Goal: Find specific page/section

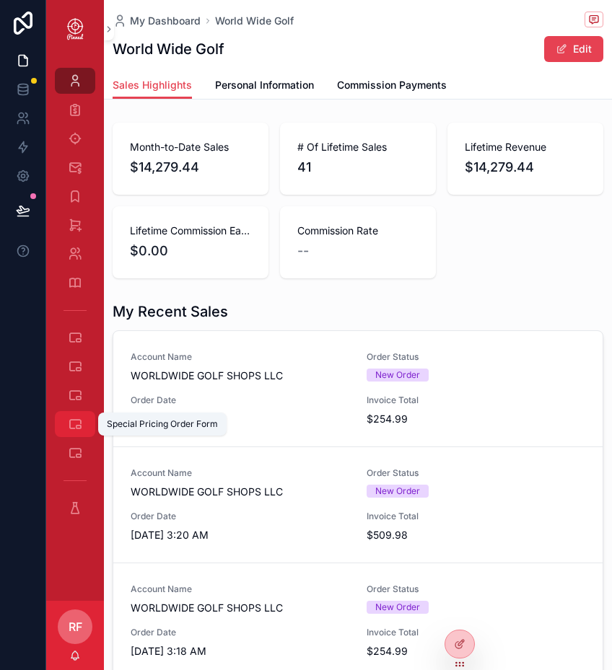
click at [71, 419] on icon "scrollable content" at bounding box center [75, 424] width 14 height 14
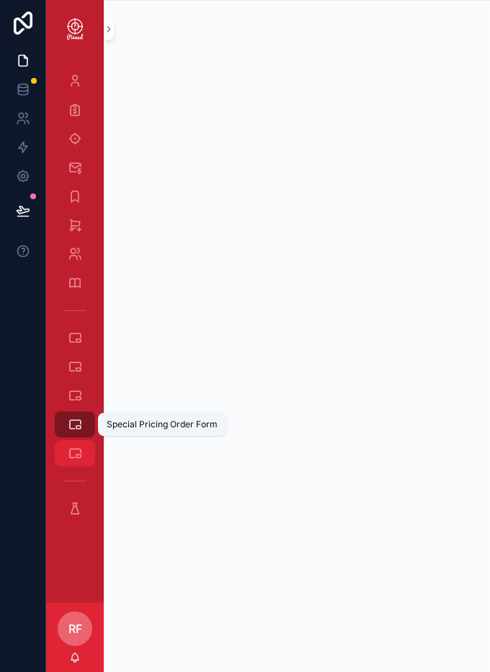
click at [79, 449] on icon "scrollable content" at bounding box center [75, 453] width 14 height 14
